Goal: Transaction & Acquisition: Purchase product/service

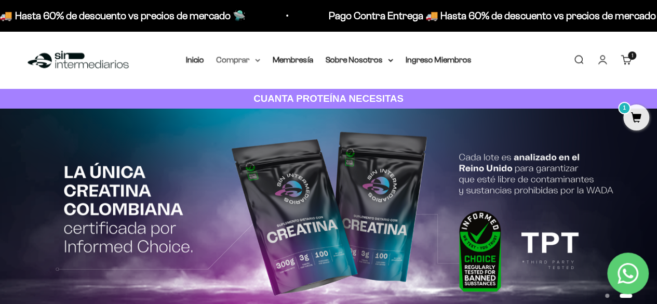
click at [243, 58] on summary "Comprar" at bounding box center [239, 60] width 44 height 14
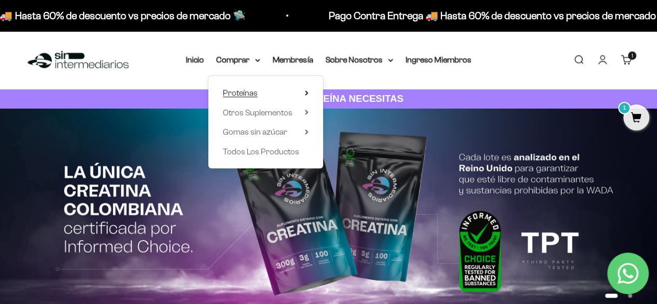
click at [256, 93] on span "Proteínas" at bounding box center [240, 92] width 35 height 9
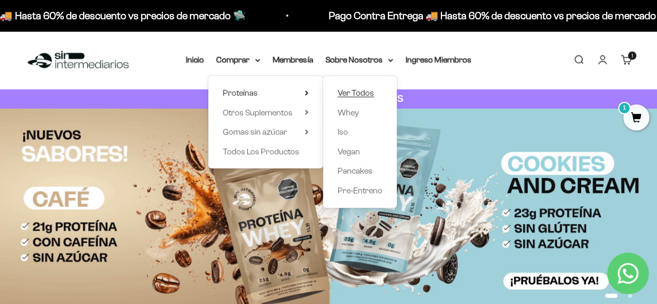
click at [360, 93] on span "Ver Todos" at bounding box center [356, 92] width 36 height 9
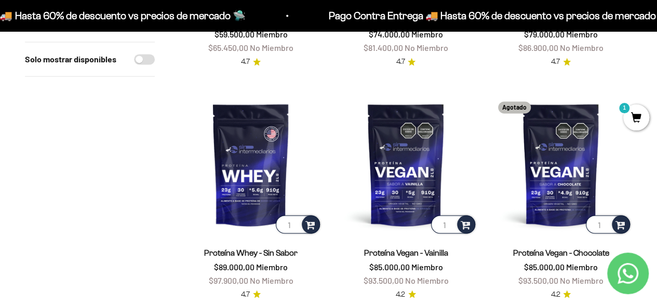
scroll to position [777, 0]
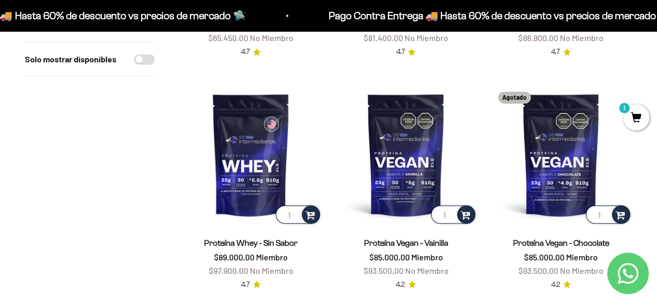
drag, startPoint x: 660, startPoint y: 36, endPoint x: 664, endPoint y: 144, distance: 107.6
click at [656, 144] on html "Ir al contenido Pago Contra Entrega 🚚 Hasta 60% de descuento vs precios [PERSON…" at bounding box center [328, 263] width 657 height 2081
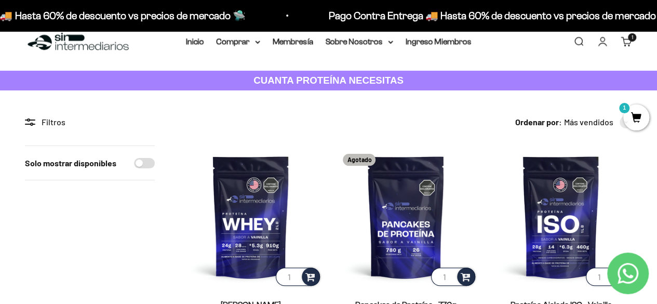
scroll to position [0, 0]
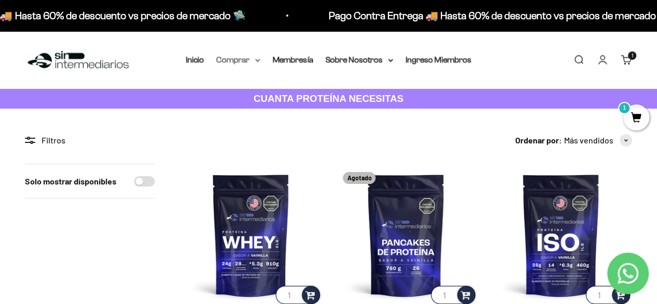
click at [244, 59] on summary "Comprar" at bounding box center [239, 60] width 44 height 14
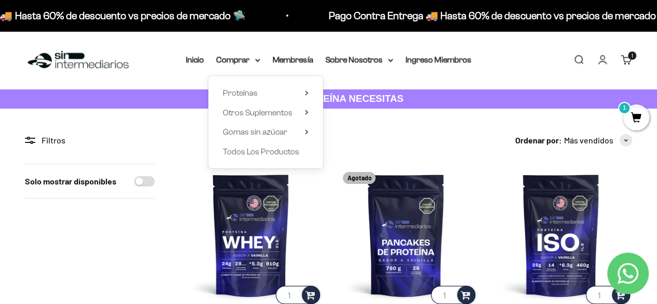
click at [409, 133] on div "Ordenar por: Más vendidos Características Más vendidos Alfabéticamente, A-Z Alf…" at bounding box center [406, 140] width 452 height 14
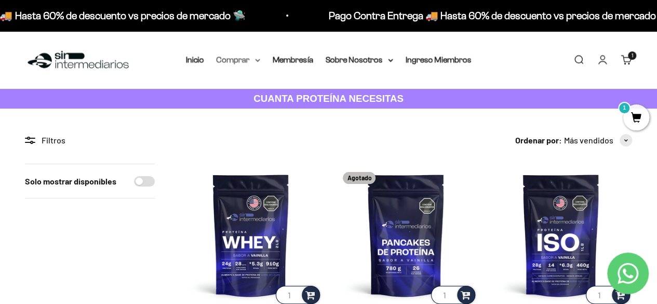
click at [249, 59] on summary "Comprar" at bounding box center [239, 60] width 44 height 14
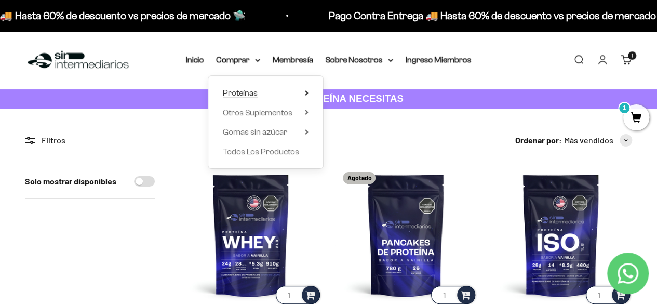
click at [288, 93] on summary "Proteínas" at bounding box center [266, 93] width 86 height 14
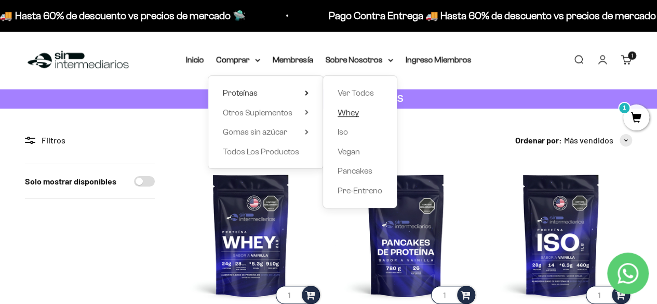
click at [354, 112] on span "Whey" at bounding box center [348, 112] width 21 height 9
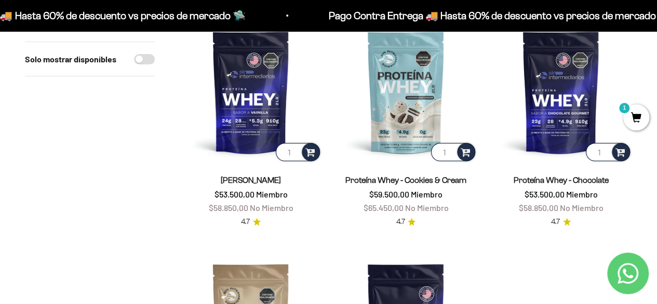
scroll to position [137, 0]
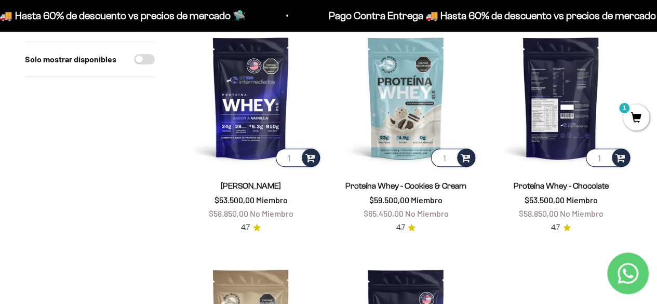
click at [551, 149] on img at bounding box center [561, 97] width 142 height 142
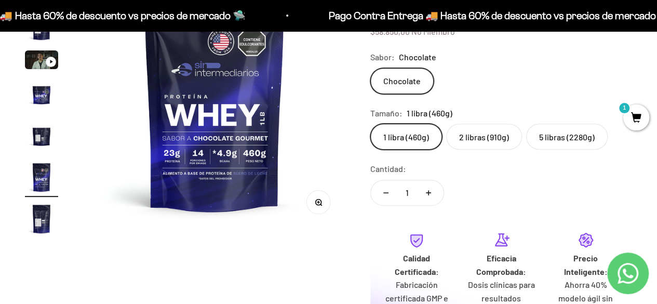
click at [466, 135] on label "2 libras (910g)" at bounding box center [484, 137] width 76 height 26
click at [370, 124] on input "2 libras (910g)" at bounding box center [370, 123] width 1 height 1
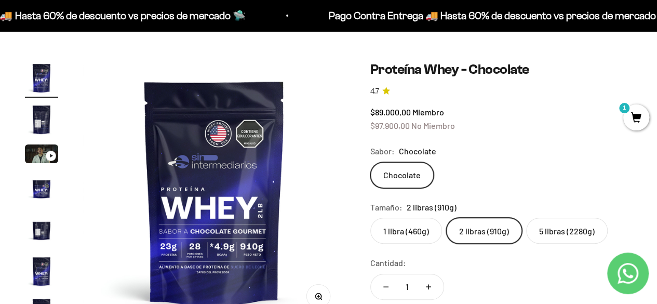
scroll to position [95, 0]
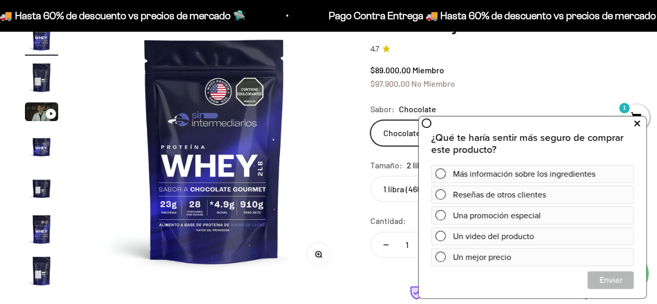
click at [634, 125] on button at bounding box center [636, 123] width 19 height 17
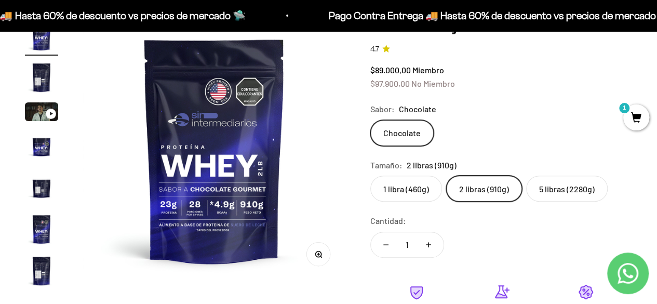
click at [49, 68] on img "Ir al artículo 2" at bounding box center [41, 77] width 33 height 33
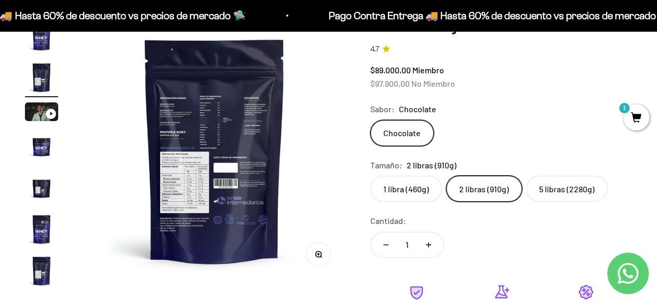
click at [214, 117] on img at bounding box center [215, 150] width 262 height 262
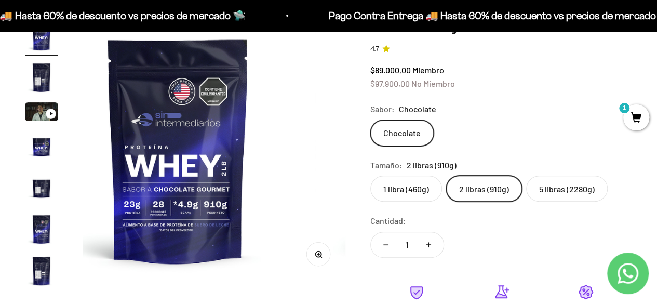
scroll to position [0, 0]
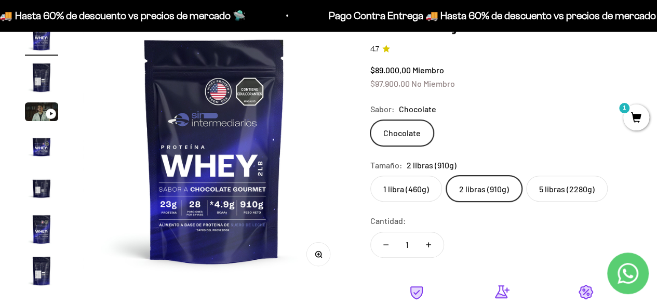
click at [291, 145] on img at bounding box center [214, 150] width 262 height 262
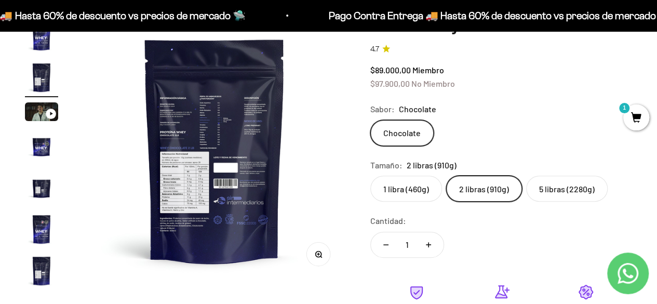
scroll to position [0, 268]
click at [155, 158] on img at bounding box center [215, 150] width 262 height 262
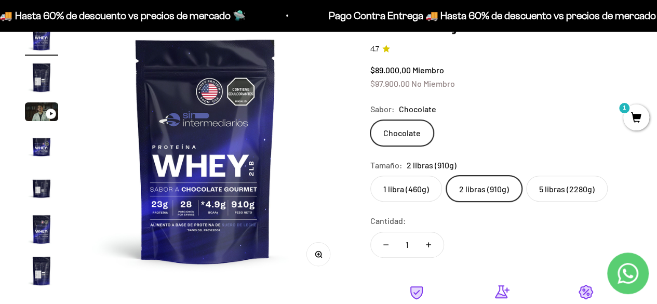
scroll to position [0, 0]
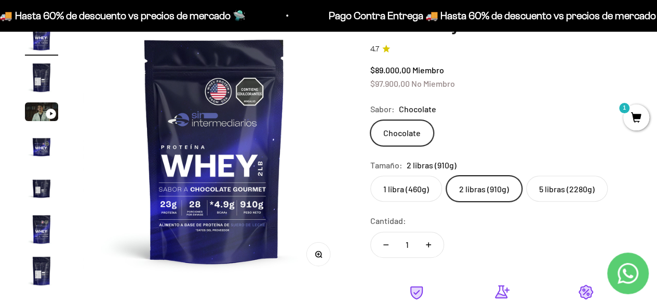
click at [411, 181] on label "1 libra (460g)" at bounding box center [406, 189] width 72 height 26
click at [370, 176] on input "1 libra (460g)" at bounding box center [370, 175] width 1 height 1
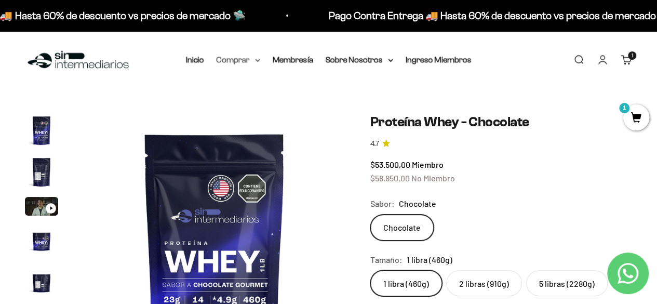
click at [256, 59] on icon at bounding box center [257, 61] width 5 height 4
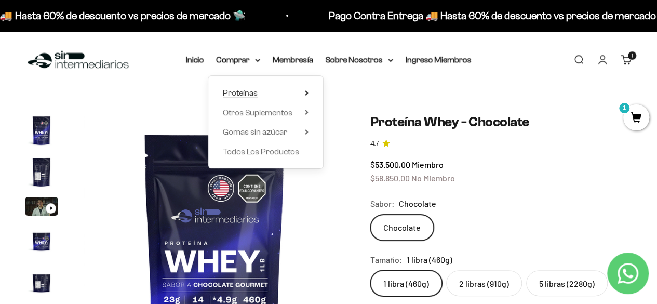
click at [256, 88] on span "Proteínas" at bounding box center [240, 92] width 35 height 9
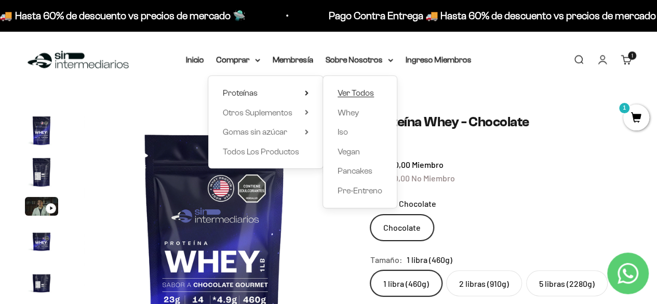
click at [353, 92] on span "Ver Todos" at bounding box center [356, 92] width 36 height 9
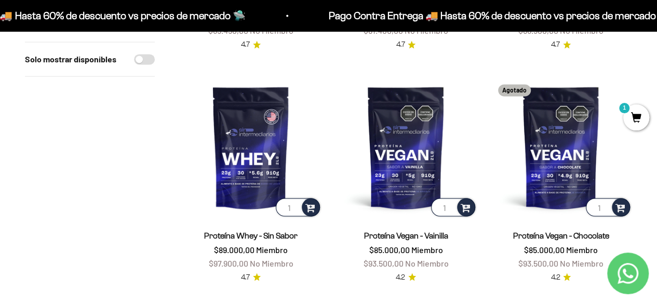
scroll to position [776, 0]
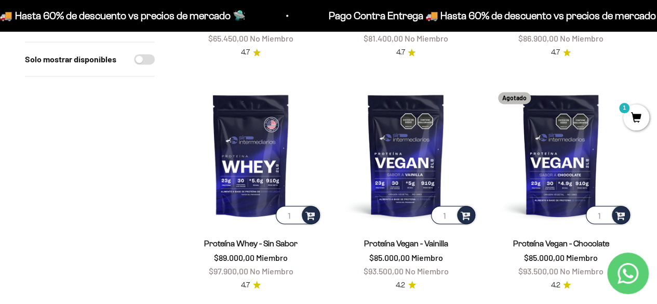
drag, startPoint x: 664, startPoint y: 28, endPoint x: 664, endPoint y: 135, distance: 107.0
click at [657, 135] on html "Ir al contenido Pago Contra Entrega 🚚 Hasta 60% de descuento vs precios [PERSON…" at bounding box center [328, 264] width 657 height 2081
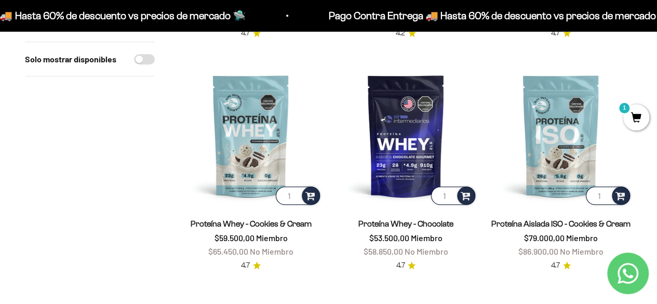
scroll to position [339, 0]
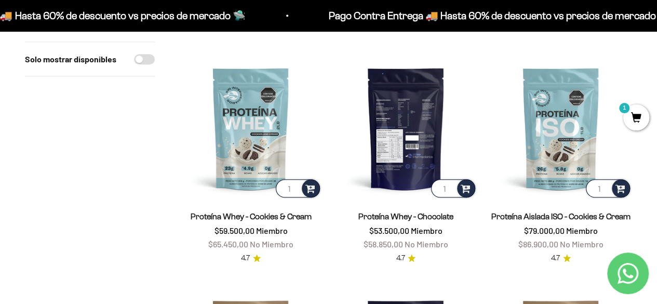
click at [406, 169] on img at bounding box center [405, 128] width 142 height 142
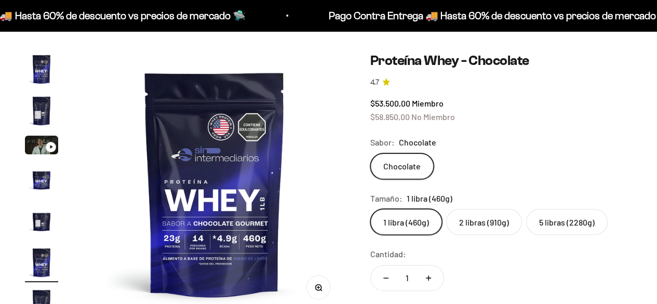
scroll to position [132, 0]
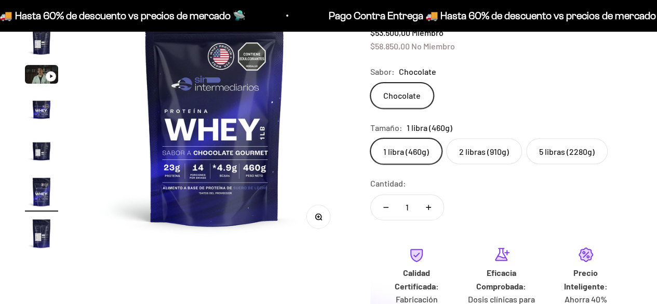
click at [479, 151] on label "2 libras (910g)" at bounding box center [484, 151] width 76 height 26
click at [370, 138] on input "2 libras (910g)" at bounding box center [370, 138] width 1 height 1
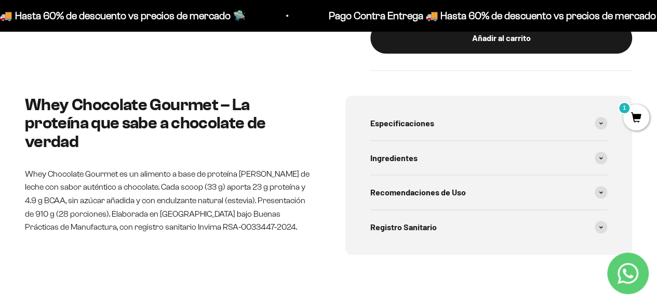
scroll to position [505, 0]
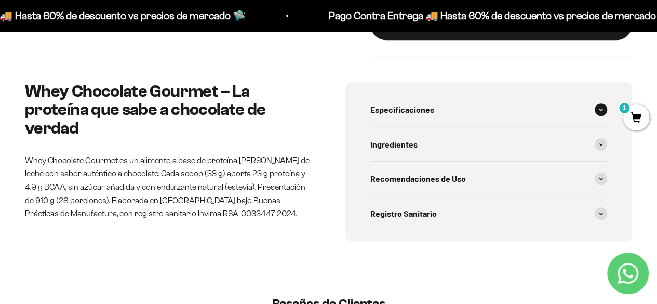
click at [589, 110] on div "Especificaciones" at bounding box center [488, 109] width 237 height 34
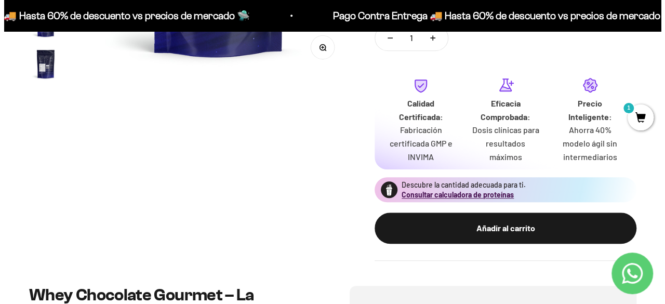
scroll to position [294, 0]
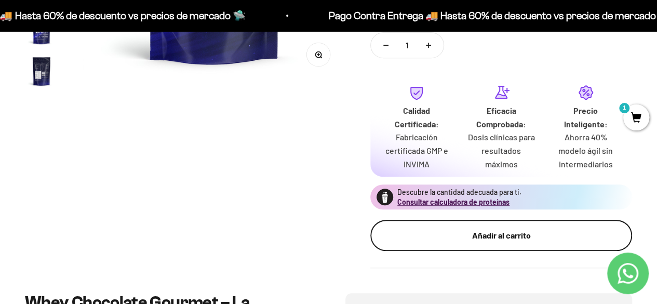
click at [535, 231] on div "Añadir al carrito" at bounding box center [501, 236] width 220 height 14
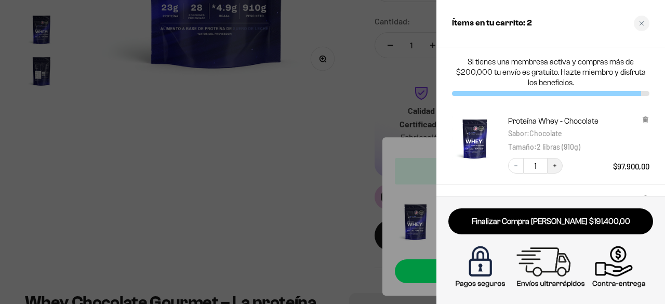
click at [555, 159] on button "Increase quantity" at bounding box center [555, 166] width 16 height 16
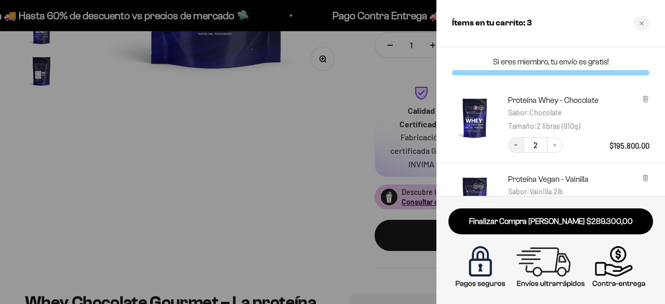
click at [517, 144] on icon "Decrease quantity" at bounding box center [516, 145] width 6 height 6
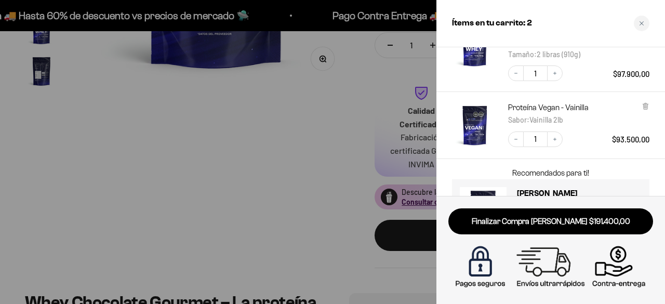
scroll to position [100, 0]
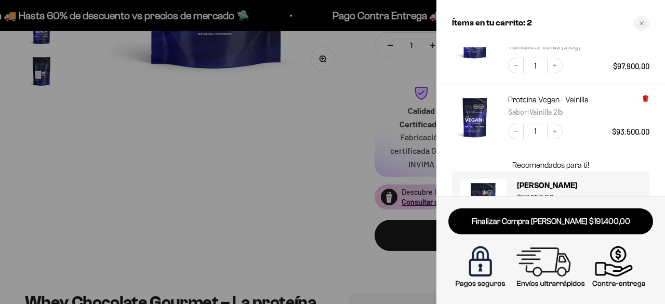
click at [642, 98] on icon at bounding box center [645, 99] width 8 height 8
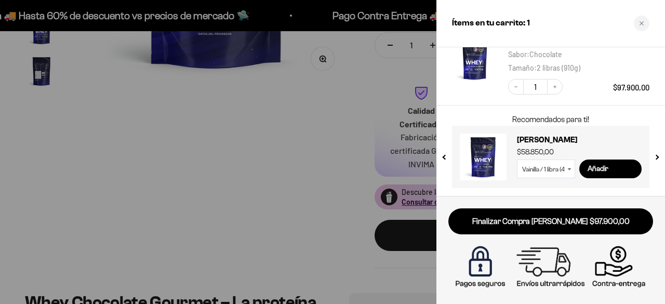
scroll to position [79, 0]
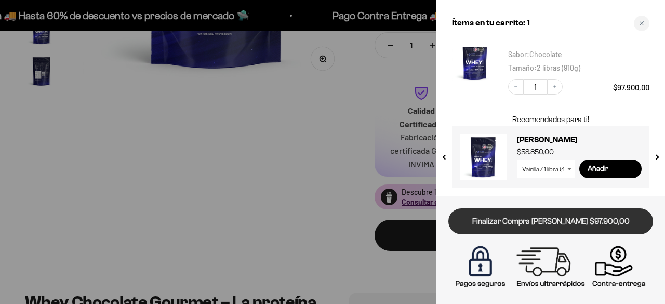
click at [575, 218] on link "Finalizar Compra Segura $97.900,00" at bounding box center [550, 221] width 205 height 26
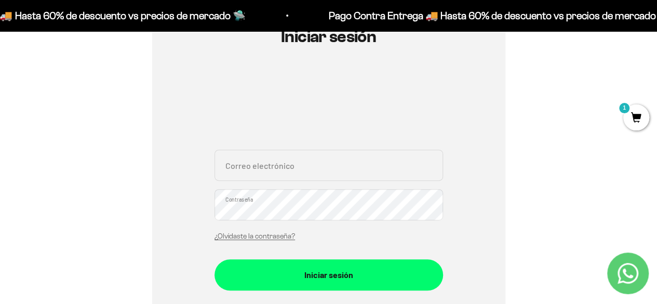
scroll to position [119, 0]
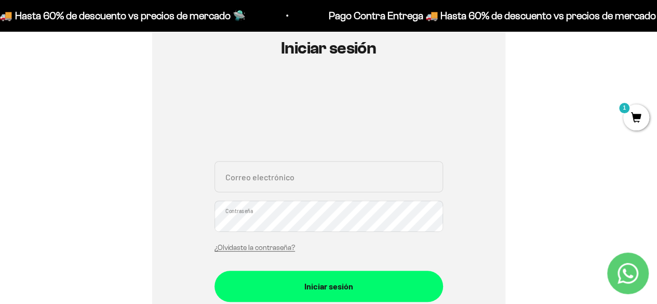
click at [288, 170] on input "Correo electrónico" at bounding box center [328, 176] width 229 height 31
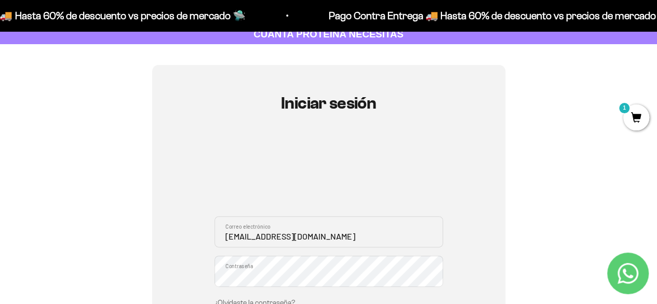
scroll to position [74, 0]
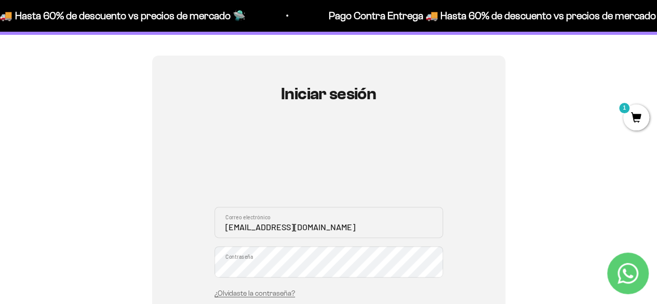
type input "[EMAIL_ADDRESS][DOMAIN_NAME]"
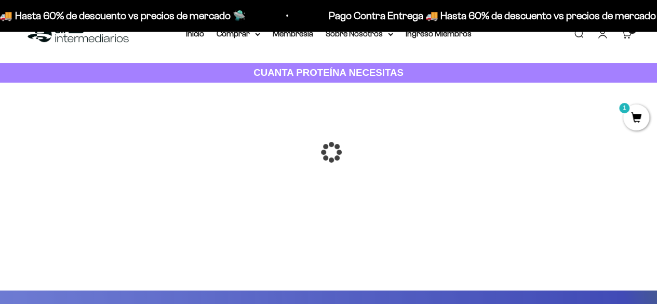
scroll to position [33, 0]
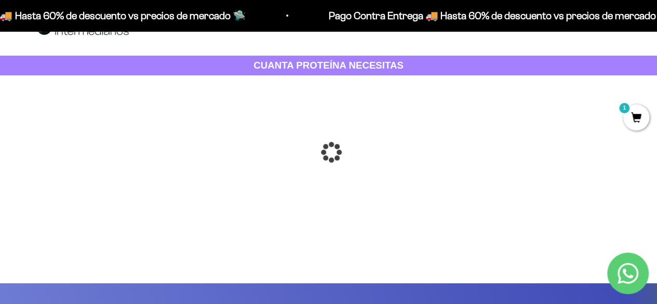
drag, startPoint x: 664, startPoint y: 76, endPoint x: 664, endPoint y: 87, distance: 10.4
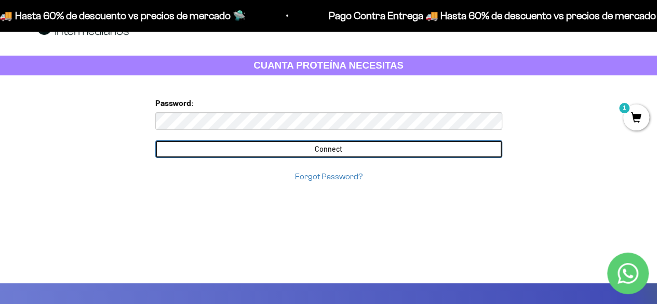
click at [340, 144] on input "Connect" at bounding box center [328, 149] width 347 height 18
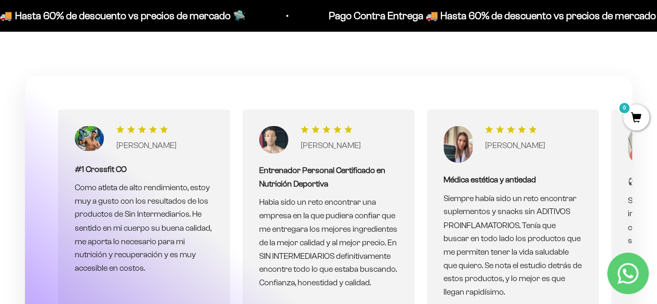
scroll to position [2744, 0]
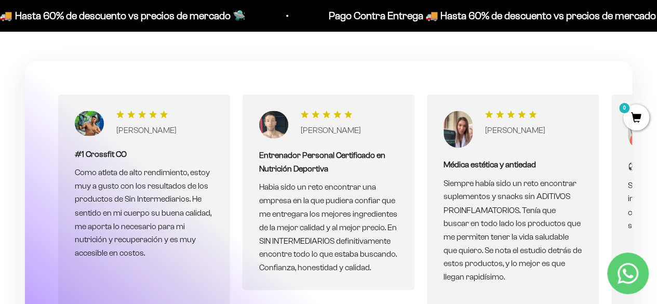
drag, startPoint x: 664, startPoint y: 18, endPoint x: 664, endPoint y: 203, distance: 184.9
click at [643, 111] on span "0" at bounding box center [636, 117] width 26 height 26
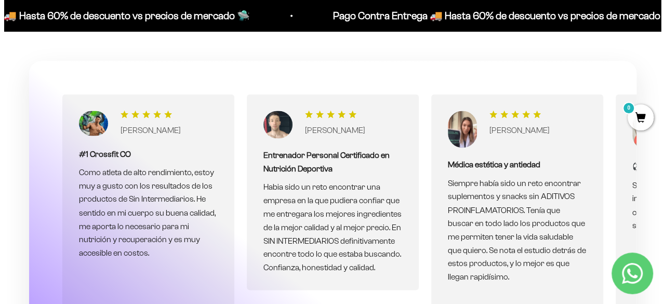
scroll to position [2760, 0]
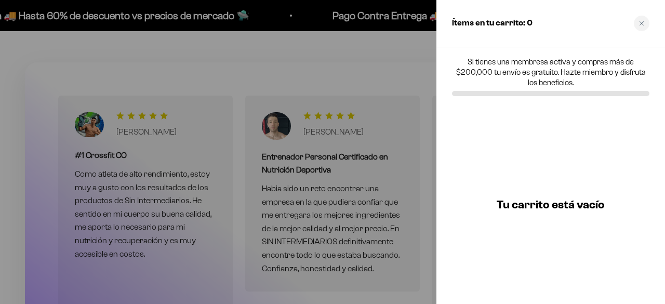
click at [562, 211] on div "Tu carrito está vacío" at bounding box center [550, 204] width 229 height 198
click at [646, 26] on div "Close cart" at bounding box center [642, 24] width 16 height 16
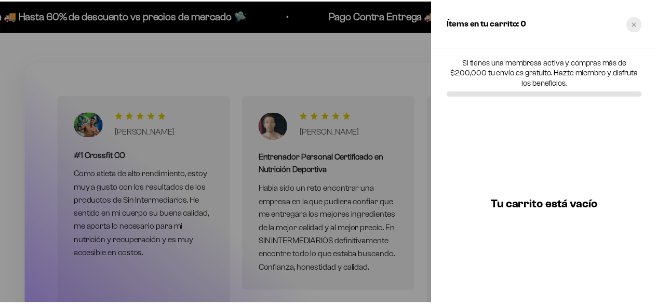
scroll to position [2744, 0]
